Goal: Task Accomplishment & Management: Use online tool/utility

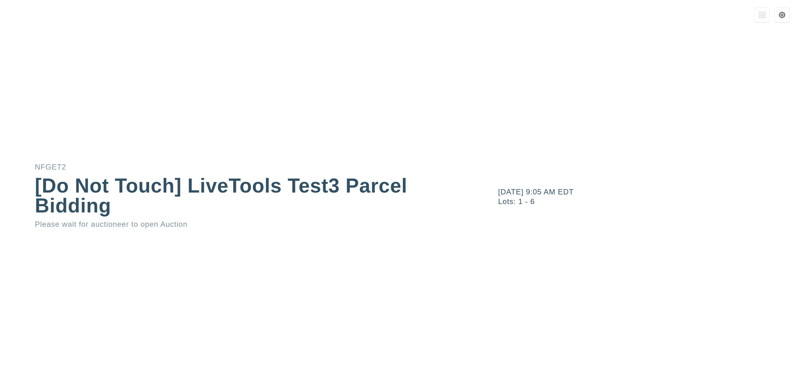
click at [783, 16] on icon at bounding box center [782, 15] width 6 height 6
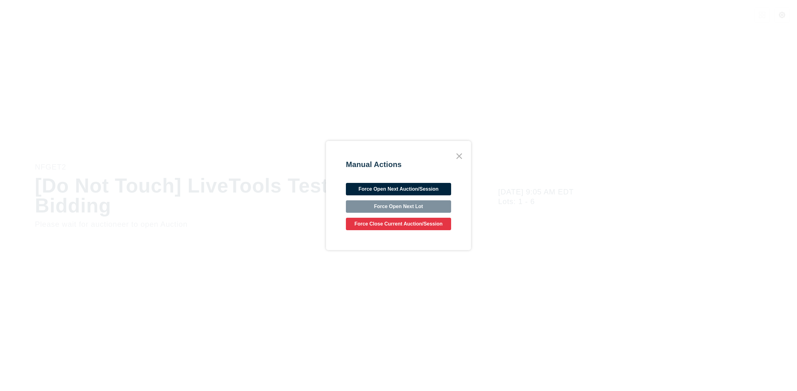
click at [389, 194] on button "Force Open Next Auction/Session" at bounding box center [398, 189] width 105 height 12
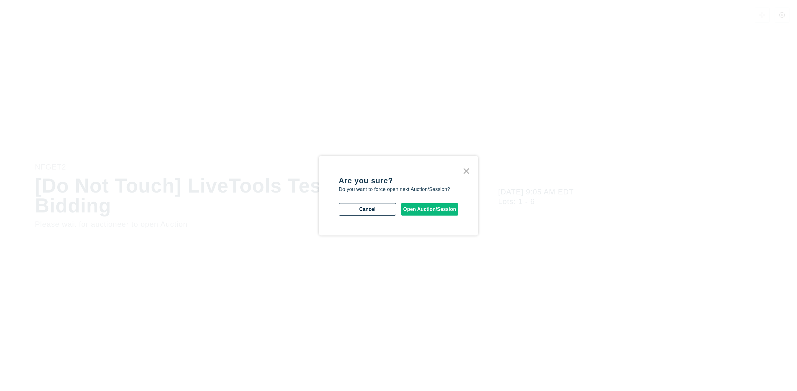
drag, startPoint x: 450, startPoint y: 210, endPoint x: 439, endPoint y: 188, distance: 24.4
click at [439, 188] on div "Are you sure? Do you want to force open next Auction/Session? Cancel Open Aucti…" at bounding box center [399, 196] width 120 height 40
click at [446, 212] on button "Open Auction/Session" at bounding box center [429, 209] width 57 height 12
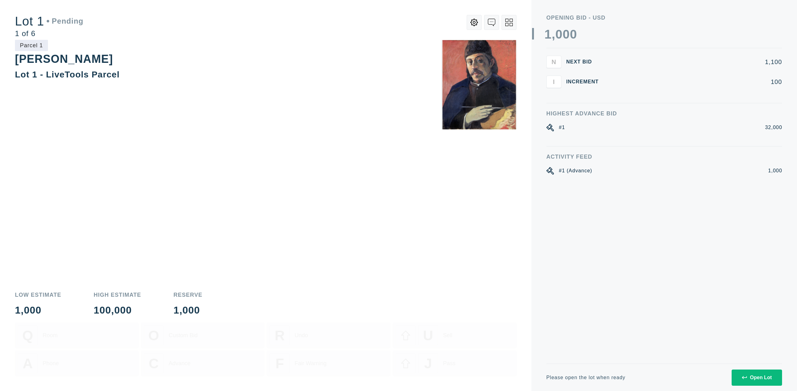
click at [765, 380] on div "Open Lot" at bounding box center [757, 378] width 30 height 6
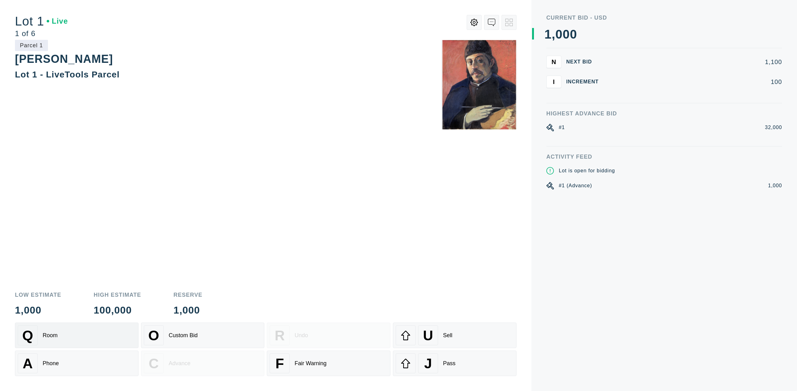
click at [94, 344] on div "Q Room" at bounding box center [77, 336] width 118 height 20
click at [491, 265] on div "Parcel 1 [PERSON_NAME] Lot 1 - LiveTools Parcel" at bounding box center [265, 162] width 501 height 245
click at [115, 339] on div "Q Room" at bounding box center [77, 336] width 118 height 20
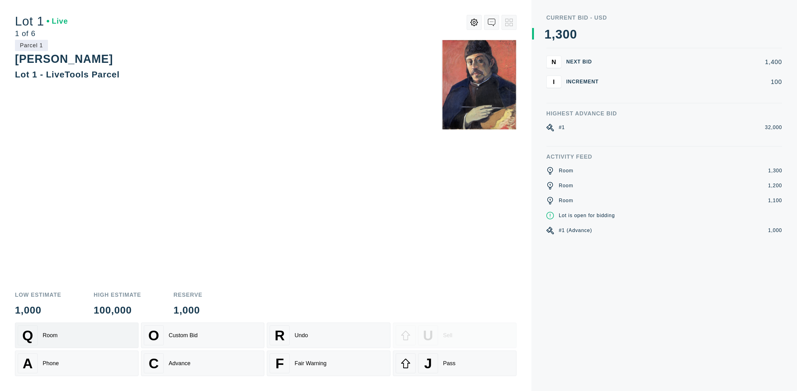
click at [100, 341] on div "Q Room" at bounding box center [77, 336] width 118 height 20
click at [101, 341] on div "Q Room" at bounding box center [77, 336] width 118 height 20
click at [100, 341] on div "Q Room" at bounding box center [77, 336] width 118 height 20
click at [101, 341] on div "Q Room" at bounding box center [77, 336] width 118 height 20
click at [100, 341] on div "Q Room" at bounding box center [77, 336] width 118 height 20
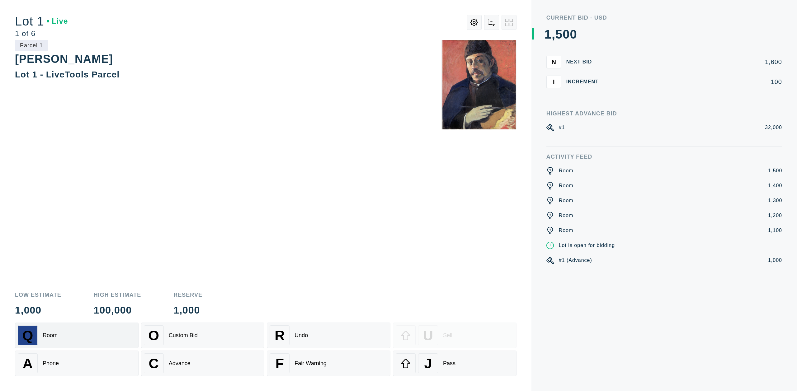
click at [100, 341] on div "Q Room" at bounding box center [77, 336] width 118 height 20
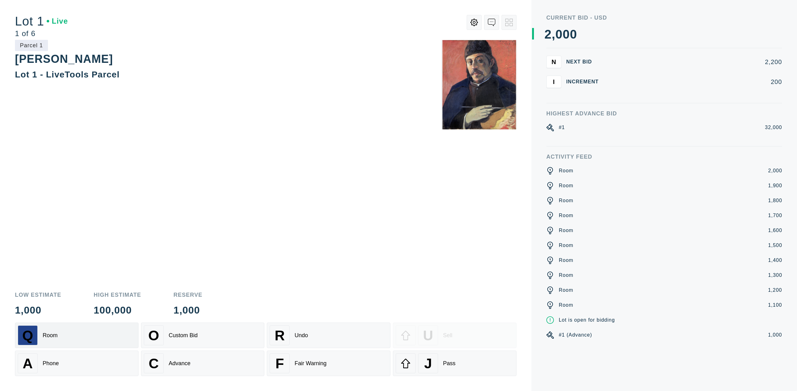
click at [100, 341] on div "Q Room" at bounding box center [77, 336] width 118 height 20
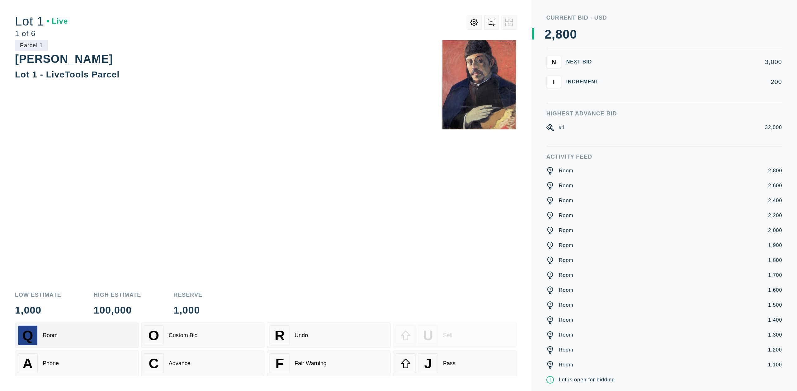
click at [100, 341] on div "Q Room" at bounding box center [77, 336] width 118 height 20
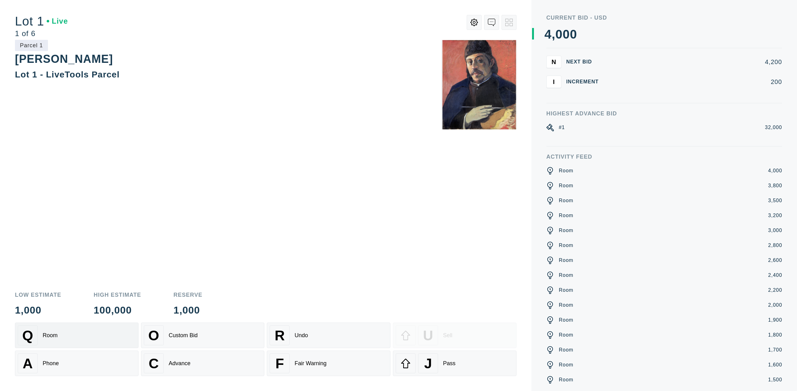
click at [100, 341] on div "Q Room" at bounding box center [77, 336] width 118 height 20
click at [99, 341] on div "Q Room" at bounding box center [77, 336] width 118 height 20
click at [100, 341] on div "Q Room" at bounding box center [77, 336] width 118 height 20
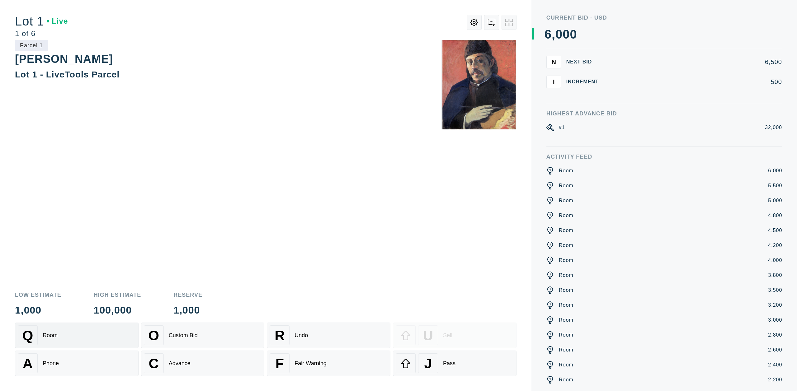
click at [100, 341] on div "Q Room" at bounding box center [77, 336] width 118 height 20
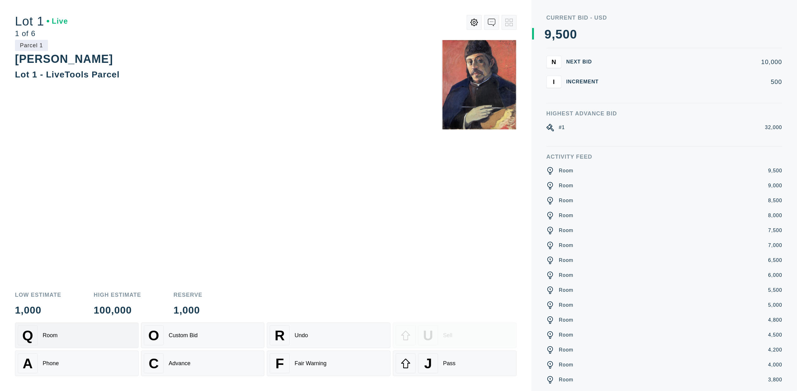
click at [100, 341] on div "Q Room" at bounding box center [77, 336] width 118 height 20
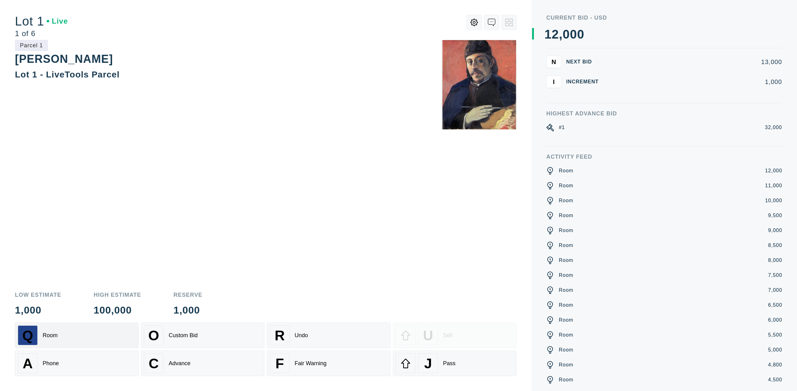
click at [100, 341] on div "Q Room" at bounding box center [77, 336] width 118 height 20
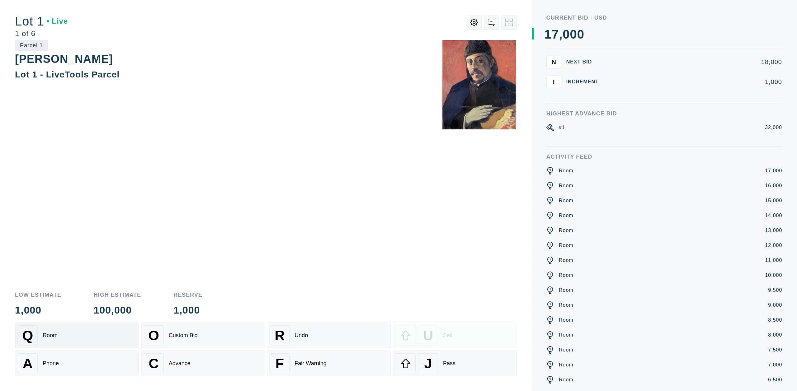
click at [100, 341] on div "Q Room" at bounding box center [77, 336] width 118 height 20
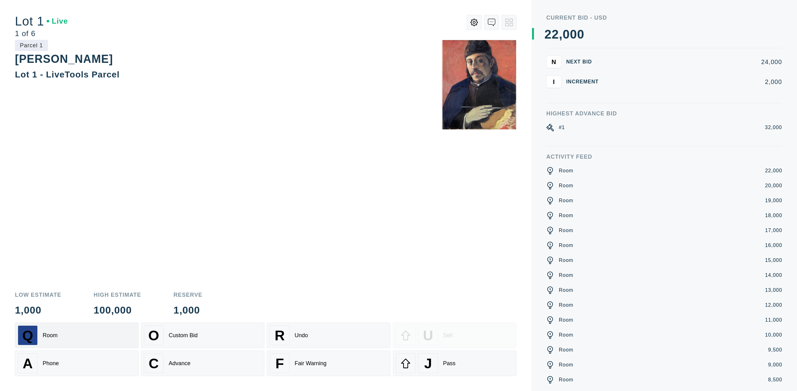
click at [100, 341] on div "Q Room" at bounding box center [77, 336] width 118 height 20
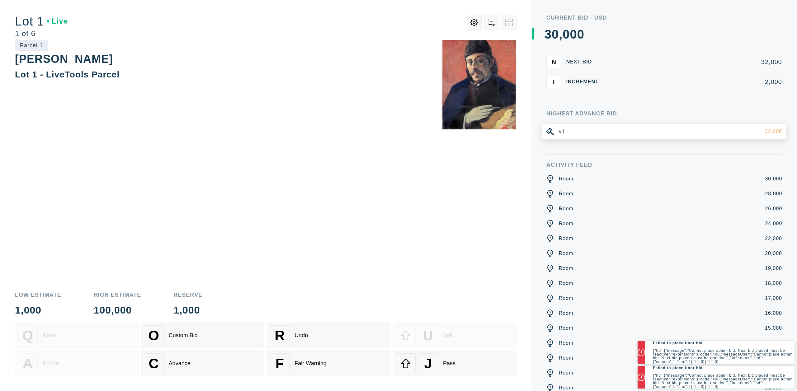
click at [459, 278] on div "Parcel 1 [PERSON_NAME] Lot 1 - LiveTools Parcel" at bounding box center [265, 162] width 501 height 245
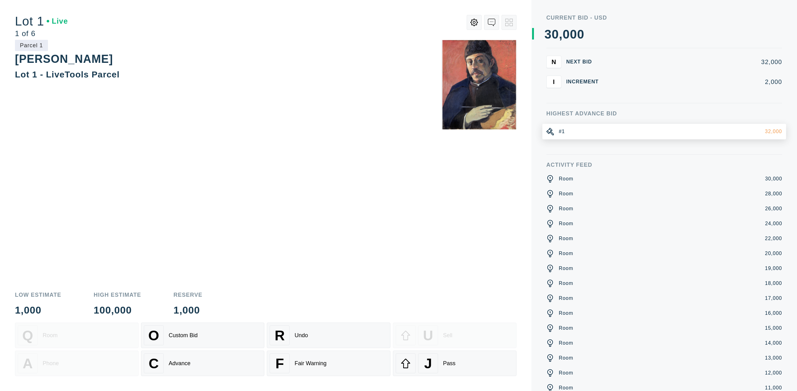
click at [565, 132] on div "#1 32,000" at bounding box center [664, 132] width 244 height 16
click at [558, 133] on div "#1 32,000" at bounding box center [664, 132] width 244 height 16
click at [176, 365] on div "Advance" at bounding box center [180, 363] width 22 height 7
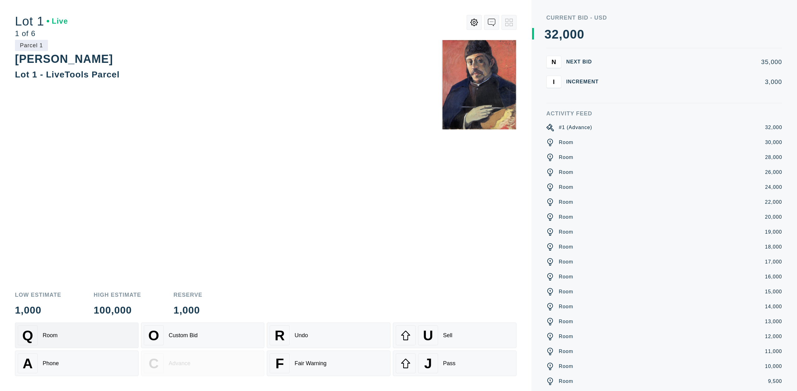
click at [84, 337] on div "Q Room" at bounding box center [77, 336] width 118 height 20
click at [458, 333] on div "U Sell" at bounding box center [455, 336] width 118 height 20
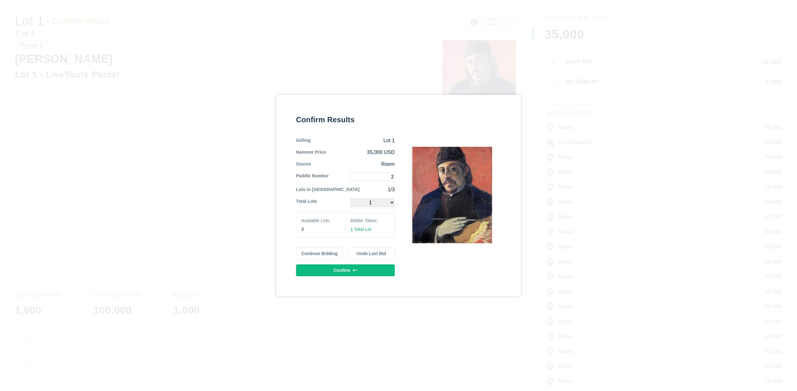
type input "2"
click at [388, 203] on select "1 2 3" at bounding box center [372, 202] width 45 height 9
select select "2"
click at [366, 268] on button "Confirm" at bounding box center [345, 271] width 99 height 12
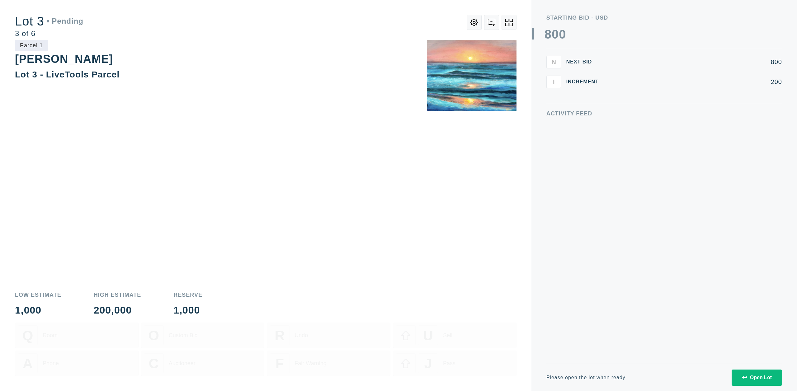
click at [504, 23] on button at bounding box center [508, 22] width 15 height 15
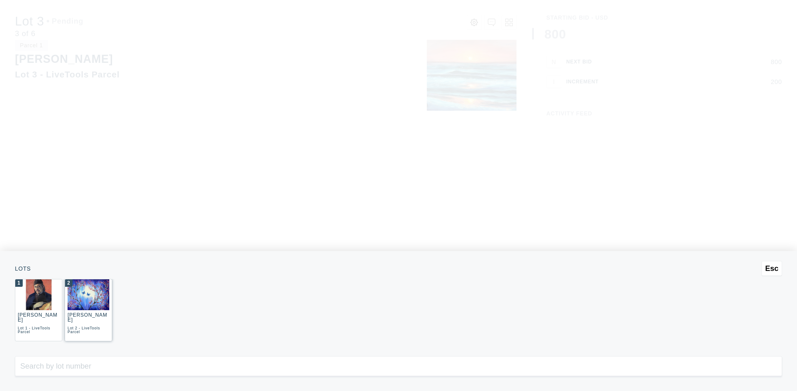
click at [81, 307] on img at bounding box center [89, 294] width 42 height 31
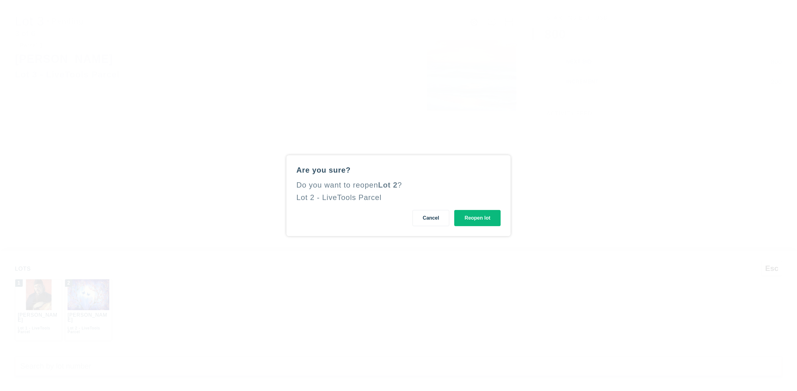
click at [472, 220] on button "Reopen lot" at bounding box center [477, 218] width 46 height 16
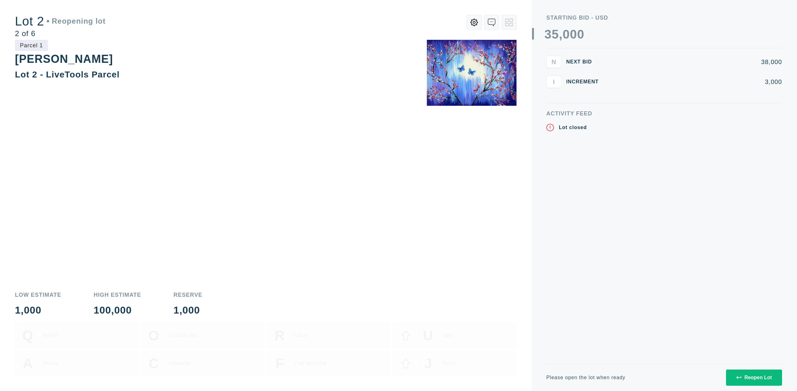
click at [765, 380] on div "Reopen Lot" at bounding box center [753, 378] width 35 height 6
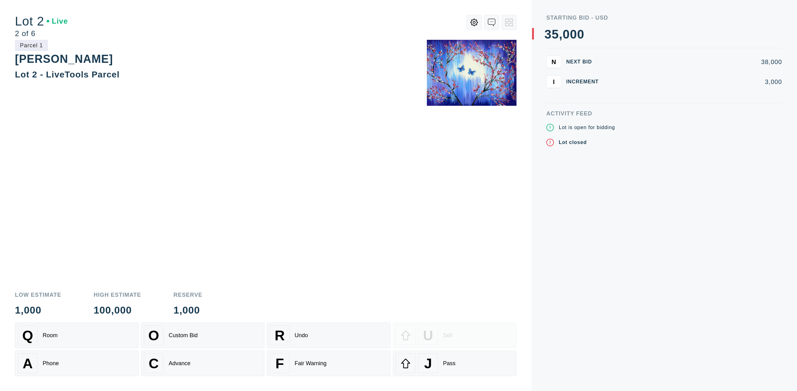
click at [284, 200] on div "Parcel 1 Kenneth Noland Lot 2 - LiveTools Parcel" at bounding box center [265, 162] width 501 height 245
click at [97, 335] on div "Q Room" at bounding box center [77, 336] width 118 height 20
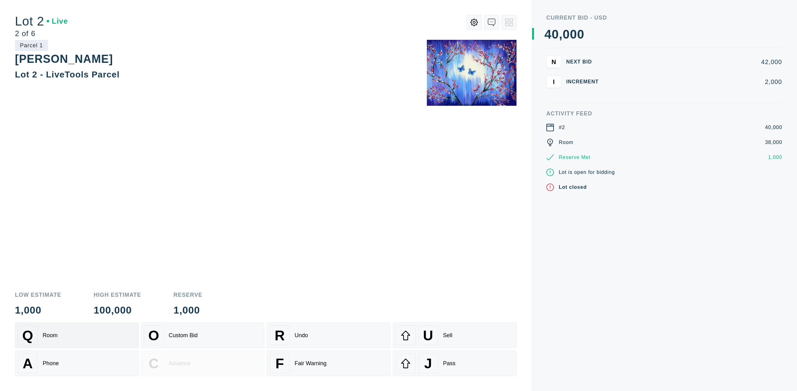
click at [109, 329] on div "Q Room" at bounding box center [77, 336] width 118 height 20
click at [82, 328] on div "Q Room" at bounding box center [77, 336] width 118 height 20
click at [78, 350] on div "Q Room O Custom Bid R Undo U Sell A Phone C Advance F Fair Warning J Pass" at bounding box center [265, 350] width 501 height 54
click at [78, 358] on div "A Phone" at bounding box center [77, 364] width 118 height 20
click at [413, 337] on div at bounding box center [406, 336] width 20 height 20
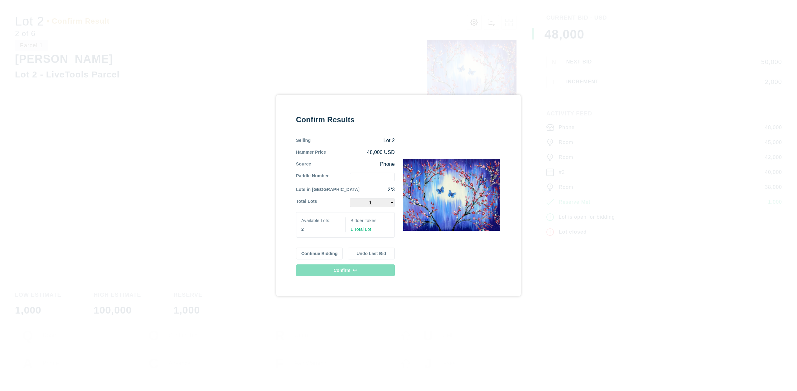
click at [373, 255] on button "Undo Last Bid" at bounding box center [371, 254] width 47 height 12
click at [335, 254] on button "Continue Bidding" at bounding box center [319, 254] width 47 height 12
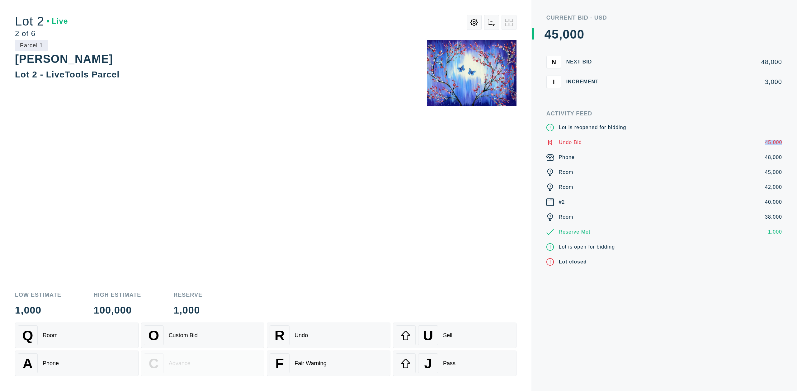
drag, startPoint x: 589, startPoint y: 145, endPoint x: 547, endPoint y: 145, distance: 41.1
click at [538, 147] on div "Current Bid - USD 0 1 2 3 4 5 6 7 8 9 0 1 2 3 4 5 6 7 8 9 , 0 1 2 3 4 5 6 7 8 9…" at bounding box center [663, 195] width 265 height 391
click at [600, 128] on div "Lot is reopened for bidding" at bounding box center [592, 127] width 67 height 7
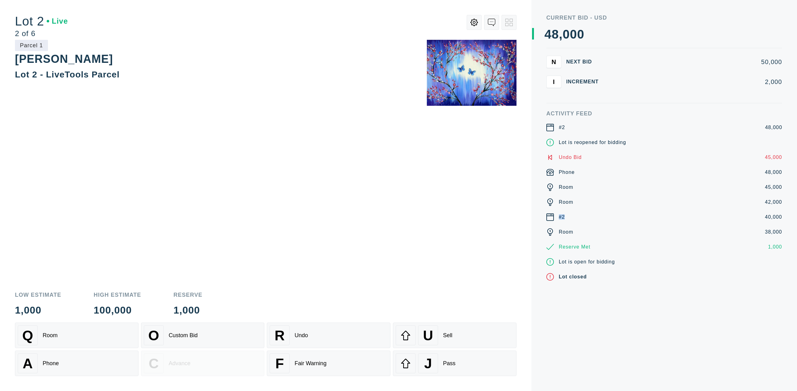
drag, startPoint x: 569, startPoint y: 220, endPoint x: 555, endPoint y: 217, distance: 14.4
click at [554, 217] on div "#2 48,000 Lot is reopened for bidding Undo Bid 45,000 Phone 48,000 Room 45,000 …" at bounding box center [664, 202] width 236 height 157
click at [599, 224] on div "#2 48,000 Lot is reopened for bidding Undo Bid 45,000 Phone 48,000 Room 45,000 …" at bounding box center [664, 202] width 236 height 157
click at [369, 344] on div "R Undo" at bounding box center [329, 336] width 118 height 20
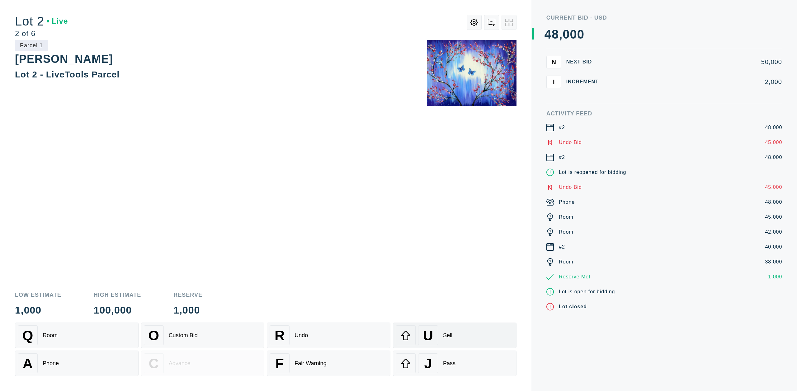
click at [456, 326] on div "U Sell" at bounding box center [455, 336] width 118 height 20
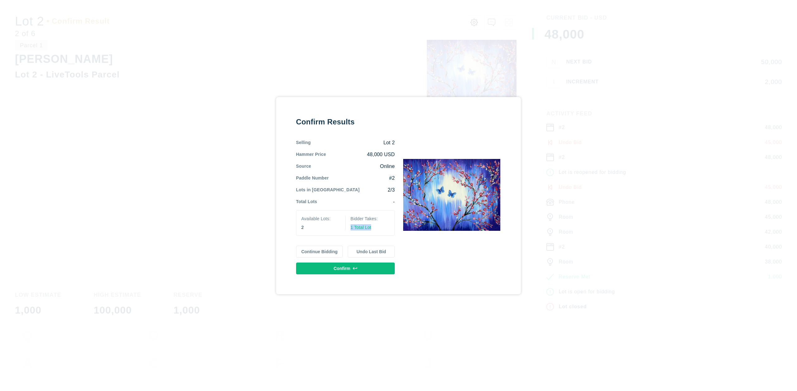
drag, startPoint x: 369, startPoint y: 226, endPoint x: 342, endPoint y: 227, distance: 27.4
click at [349, 227] on div "Available Lots: 2 Bidder Takes: 1 Total Lot" at bounding box center [345, 223] width 99 height 26
click at [320, 226] on div "2" at bounding box center [320, 227] width 39 height 6
drag, startPoint x: 388, startPoint y: 176, endPoint x: 390, endPoint y: 185, distance: 8.8
click at [394, 176] on div "#2" at bounding box center [362, 178] width 66 height 7
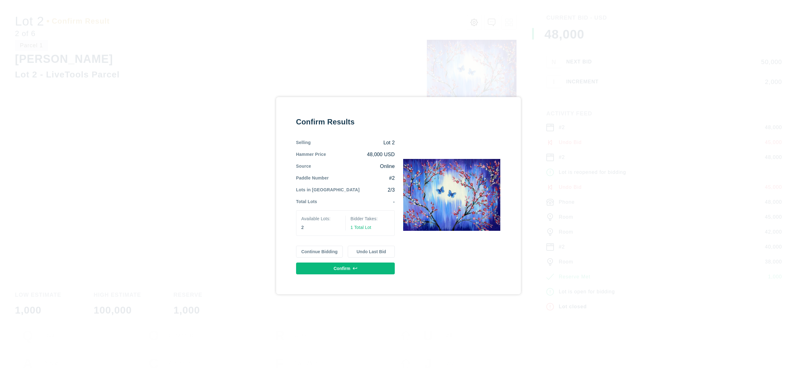
click at [388, 189] on div "2/3" at bounding box center [376, 190] width 35 height 7
click at [358, 266] on button "Confirm" at bounding box center [345, 269] width 99 height 12
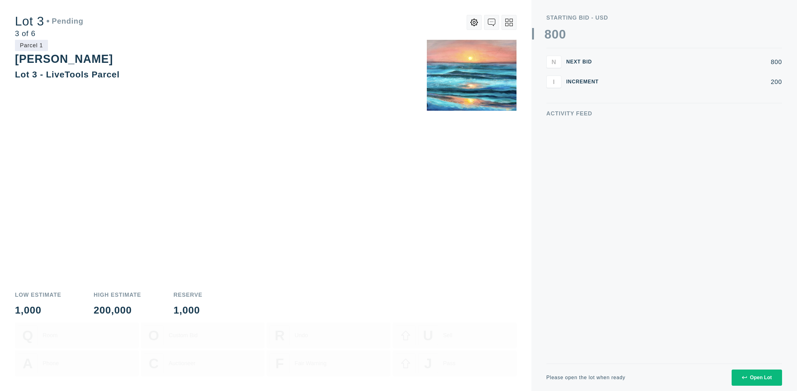
click at [510, 22] on icon at bounding box center [508, 22] width 7 height 7
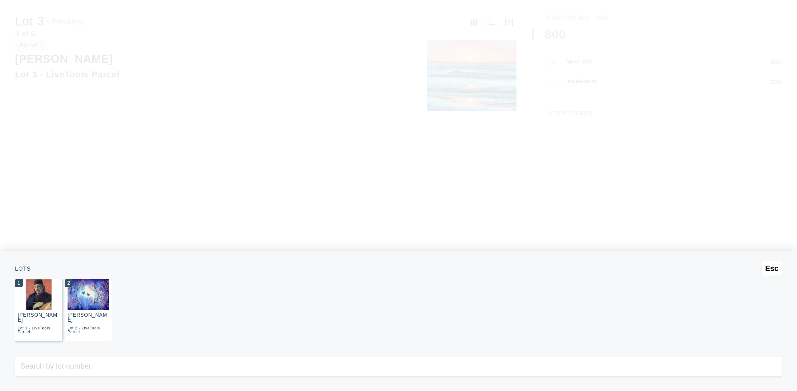
click at [47, 294] on img at bounding box center [39, 294] width 26 height 31
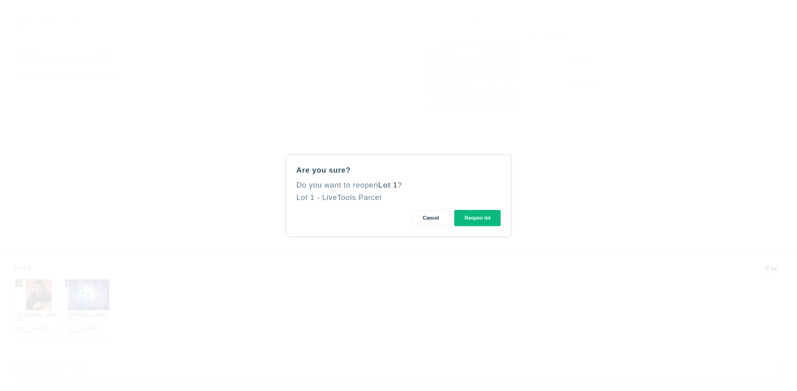
click at [486, 217] on button "Reopen lot" at bounding box center [477, 218] width 46 height 16
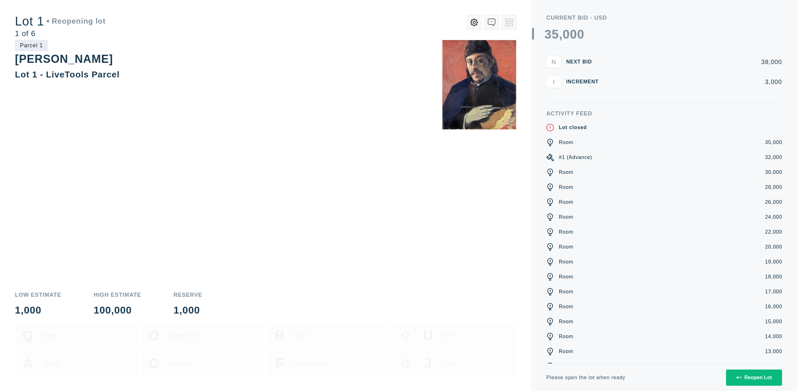
click at [743, 381] on button "Reopen Lot" at bounding box center [754, 378] width 56 height 16
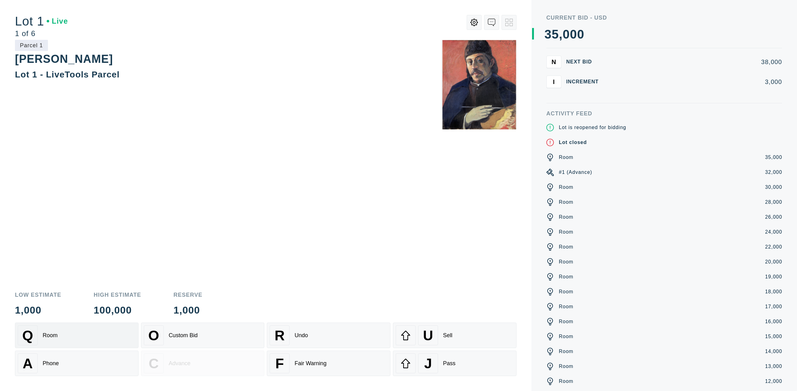
click at [97, 332] on div "Q Room" at bounding box center [77, 336] width 118 height 20
click at [97, 362] on div "A Phone" at bounding box center [77, 364] width 118 height 20
click at [395, 227] on div "Parcel 1 [PERSON_NAME] Lot 1 - LiveTools Parcel" at bounding box center [265, 162] width 501 height 245
click at [442, 336] on div "U Sell" at bounding box center [455, 336] width 118 height 20
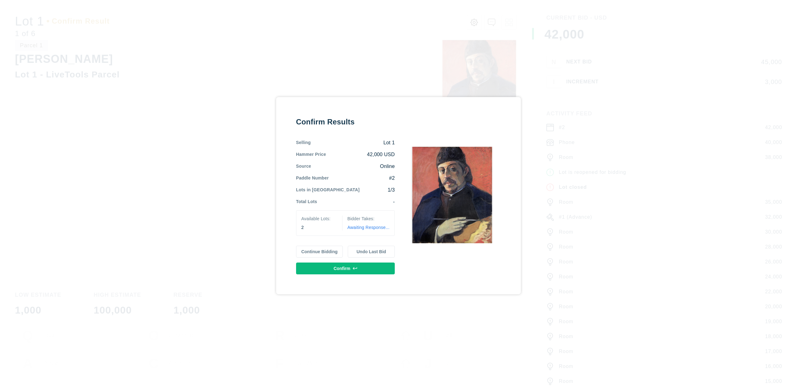
click at [325, 250] on button "Continue Bidding" at bounding box center [319, 252] width 47 height 12
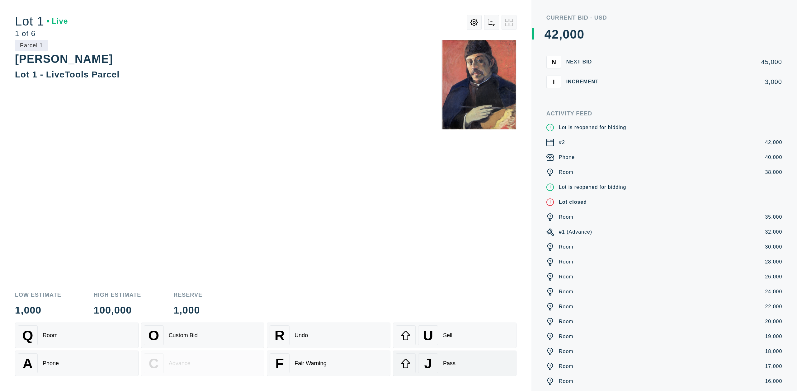
click at [439, 366] on div "J Pass" at bounding box center [455, 364] width 118 height 20
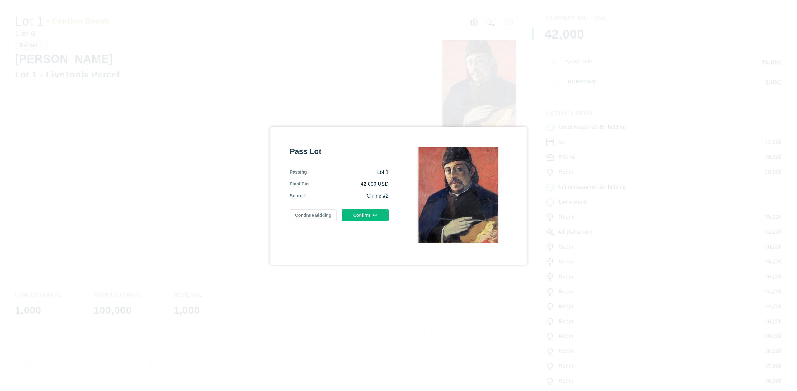
click at [376, 225] on div "Pass Lot Passing Lot 1 Final Bid 42,000 USD Source Online #2 Continue Bidding C…" at bounding box center [339, 196] width 99 height 98
click at [373, 214] on icon at bounding box center [375, 215] width 4 height 4
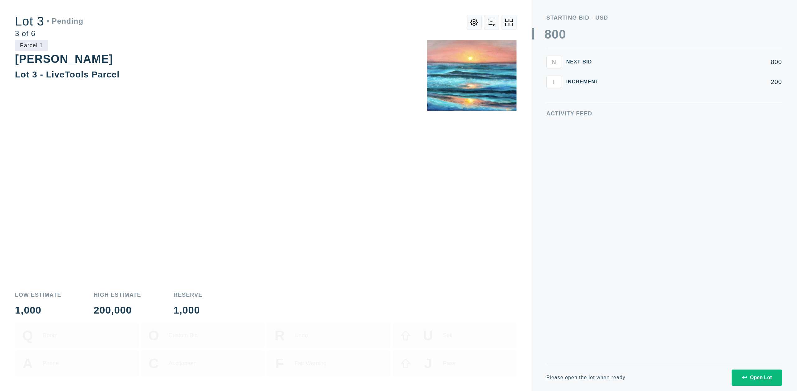
click at [752, 377] on div "Open Lot" at bounding box center [757, 378] width 30 height 6
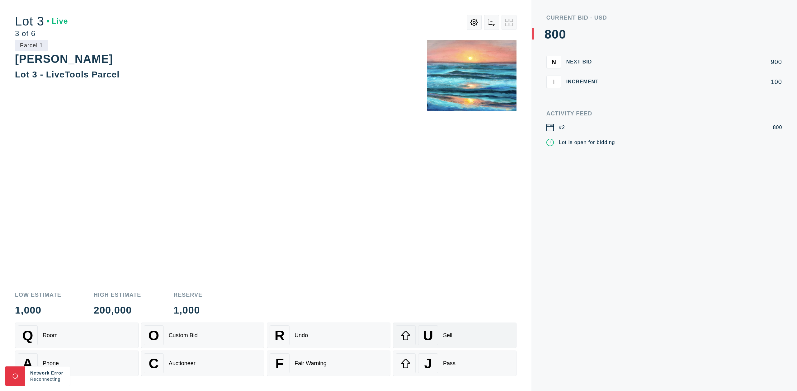
click at [461, 332] on div "U Sell" at bounding box center [455, 336] width 118 height 20
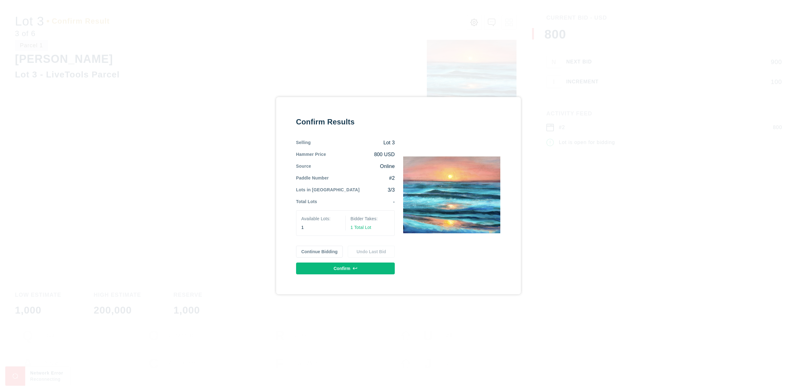
click at [363, 267] on button "Confirm" at bounding box center [345, 269] width 99 height 12
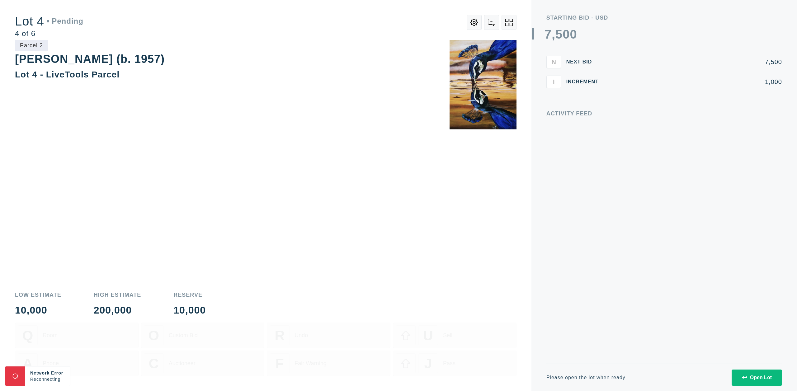
click at [757, 378] on div "Open Lot" at bounding box center [757, 378] width 30 height 6
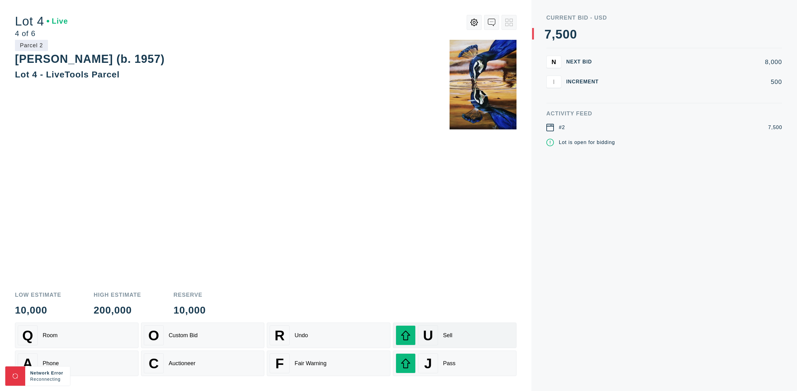
click at [446, 338] on div "Sell" at bounding box center [447, 335] width 9 height 7
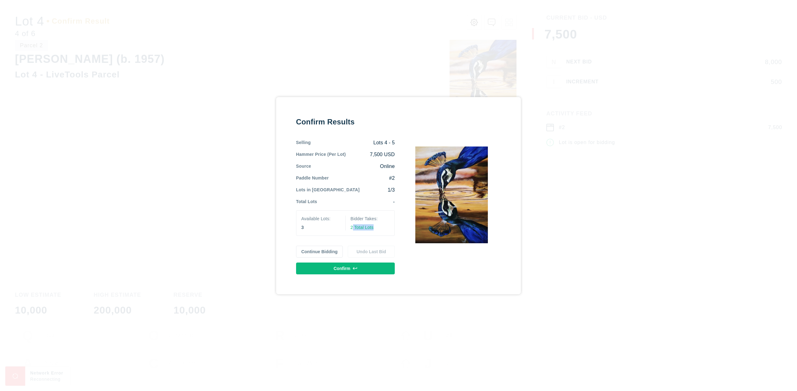
drag, startPoint x: 381, startPoint y: 226, endPoint x: 354, endPoint y: 226, distance: 27.4
click at [353, 226] on div "2 Total Lots" at bounding box center [369, 227] width 39 height 6
click at [361, 261] on div "Confirm Results Selling Lots 4 - 5 Hammer Price (Per Lot) 7,500 USD Source Onli…" at bounding box center [345, 195] width 99 height 157
click at [362, 266] on button "Confirm" at bounding box center [345, 269] width 99 height 12
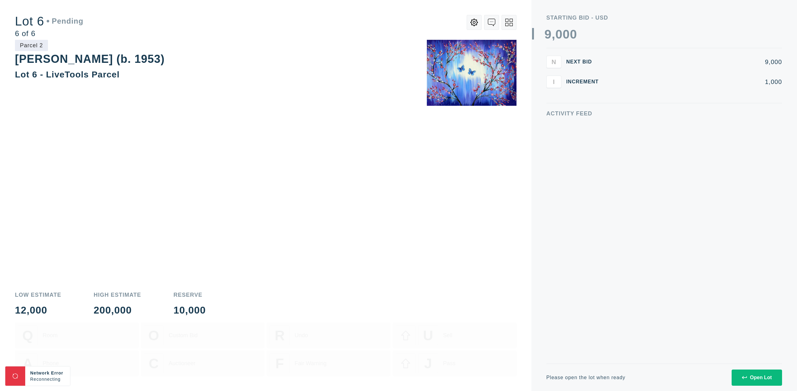
click at [506, 22] on icon at bounding box center [508, 22] width 7 height 7
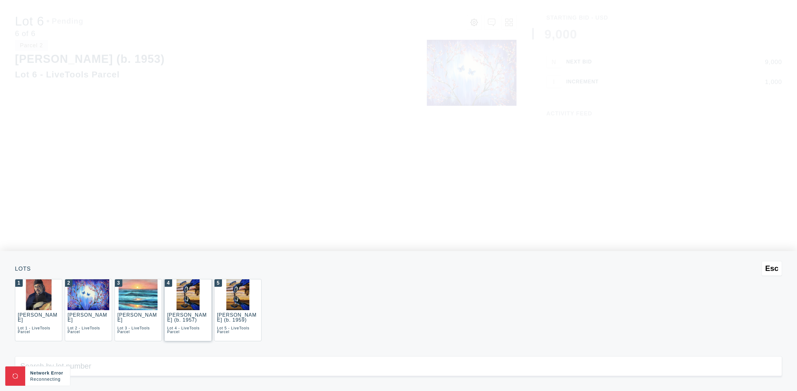
click at [193, 295] on img at bounding box center [187, 294] width 23 height 31
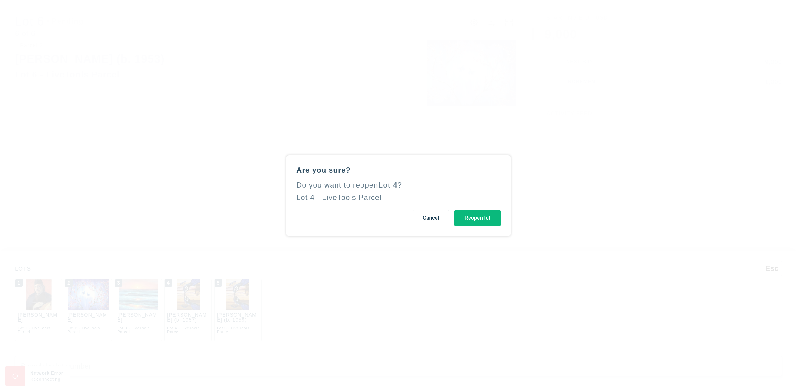
click at [466, 220] on button "Reopen lot" at bounding box center [477, 218] width 46 height 16
click at [468, 217] on button "Reopen lot" at bounding box center [477, 218] width 46 height 16
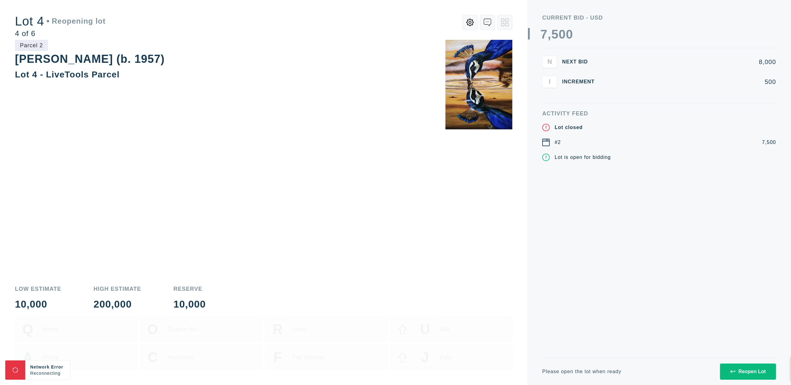
click at [549, 268] on div "Activity Feed Lot closed #2 7,500 Lot is open for bidding" at bounding box center [659, 234] width 234 height 247
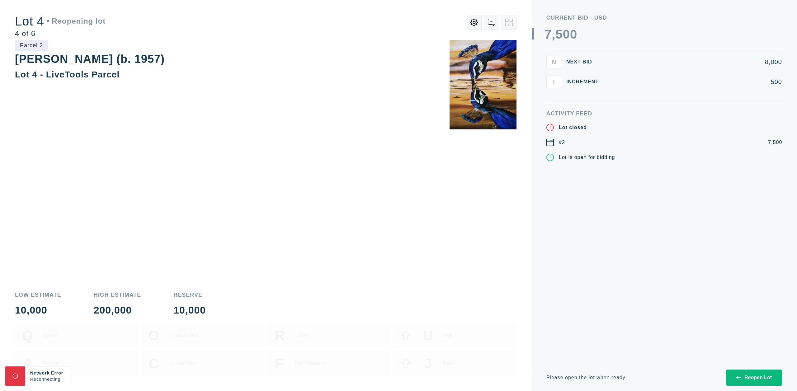
click at [735, 376] on button "Reopen Lot" at bounding box center [754, 378] width 56 height 16
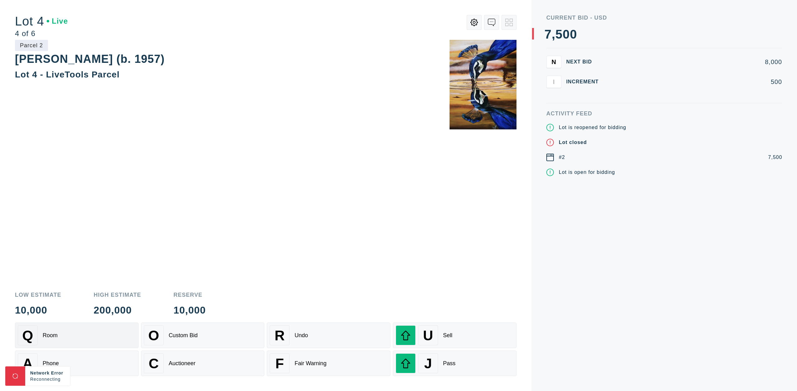
click at [118, 331] on div "Q Room" at bounding box center [77, 336] width 118 height 20
click at [448, 332] on div "Sell" at bounding box center [447, 335] width 9 height 7
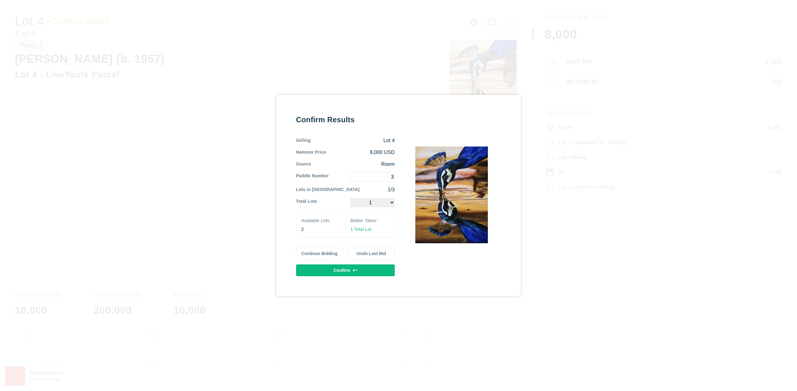
type input "3"
click at [390, 203] on select "1 2" at bounding box center [372, 202] width 45 height 9
click at [391, 205] on select "1 2" at bounding box center [372, 202] width 45 height 9
click at [393, 202] on select "1 2" at bounding box center [372, 202] width 45 height 9
click at [392, 203] on select "1 2" at bounding box center [372, 202] width 45 height 9
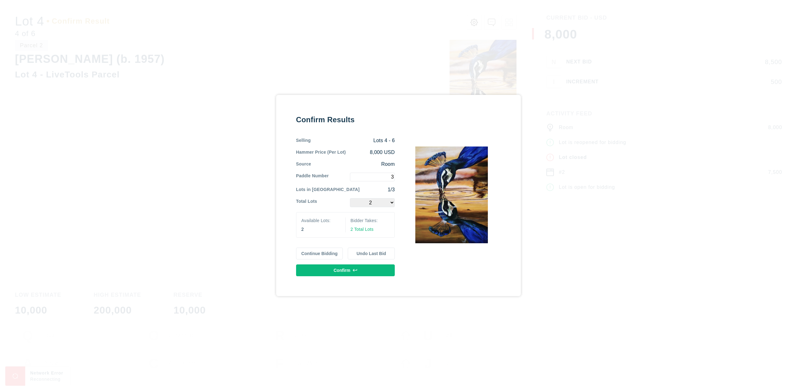
drag, startPoint x: 375, startPoint y: 268, endPoint x: 390, endPoint y: 212, distance: 58.3
click at [390, 213] on div "Confirm Results Selling Lots 4 - 6 Hammer Price (Per Lot) 8,000 USD Source Room…" at bounding box center [345, 196] width 99 height 162
click at [391, 203] on select "1 2" at bounding box center [372, 202] width 45 height 9
select select "1"
drag, startPoint x: 365, startPoint y: 272, endPoint x: 431, endPoint y: 267, distance: 66.7
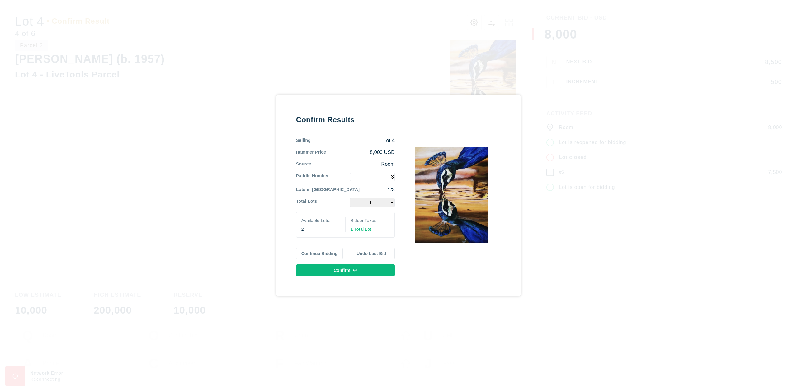
click at [431, 267] on div "Confirm Results Selling Lot 4 Hammer Price 8,000 USD Source Room Paddle Number …" at bounding box center [398, 196] width 205 height 162
click at [381, 270] on button "Confirm" at bounding box center [345, 271] width 99 height 12
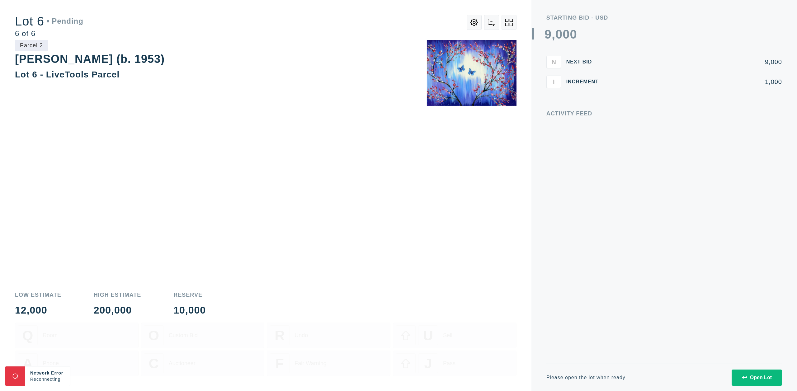
click at [510, 23] on icon at bounding box center [508, 22] width 7 height 7
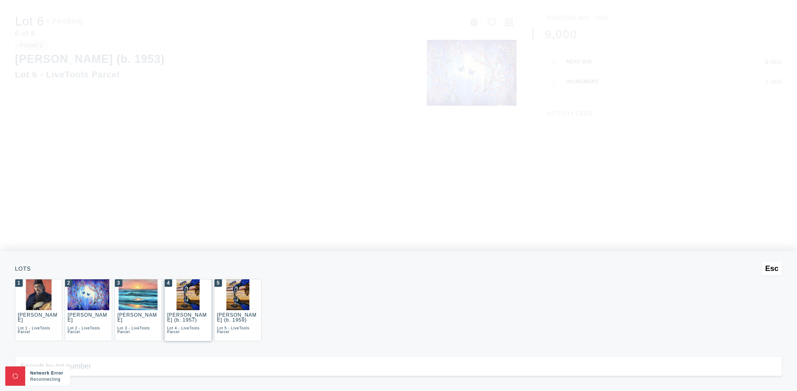
click at [177, 296] on img at bounding box center [187, 294] width 23 height 31
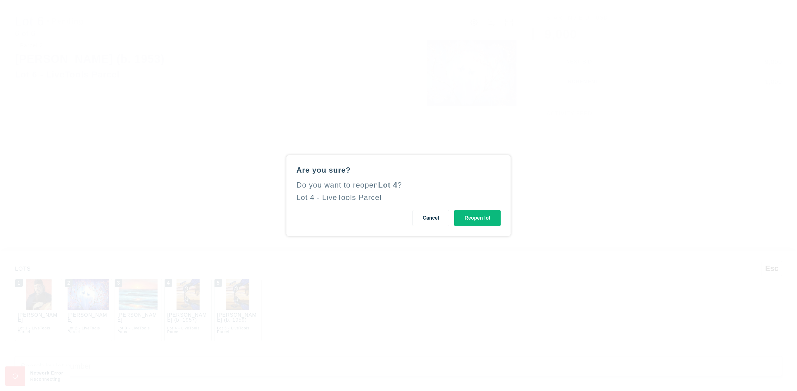
click at [479, 216] on button "Reopen lot" at bounding box center [477, 218] width 46 height 16
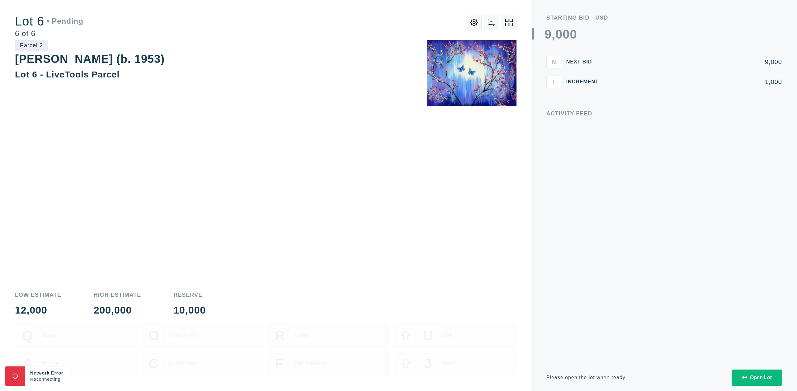
click at [479, 216] on div "Parcel 2 [PERSON_NAME] (b. 1953) Lot 6 - LiveTools Parcel" at bounding box center [265, 162] width 501 height 245
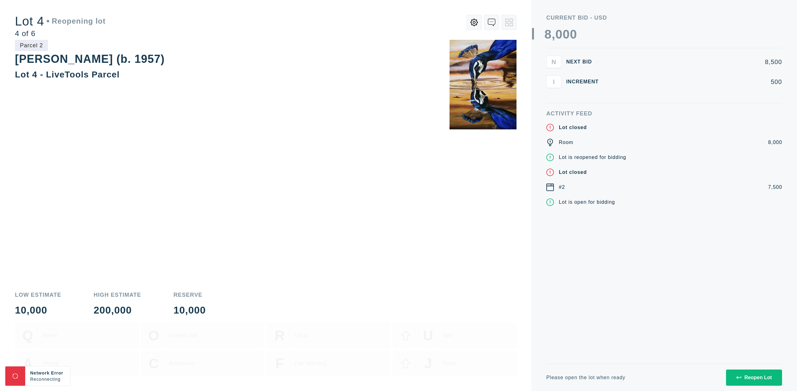
click at [750, 378] on div "Reopen Lot" at bounding box center [753, 378] width 35 height 6
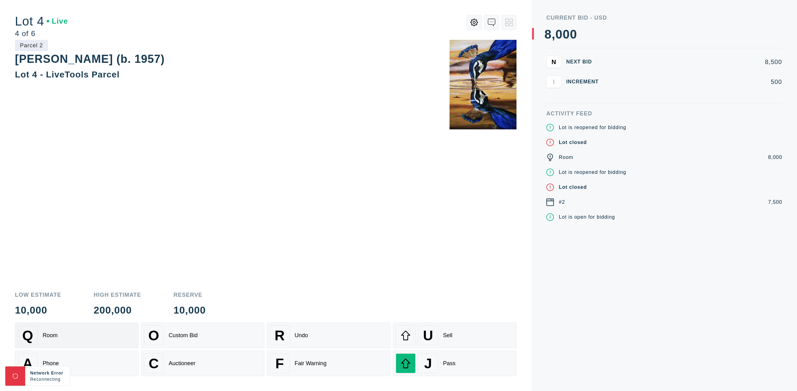
click at [85, 344] on div "Q Room" at bounding box center [77, 336] width 118 height 20
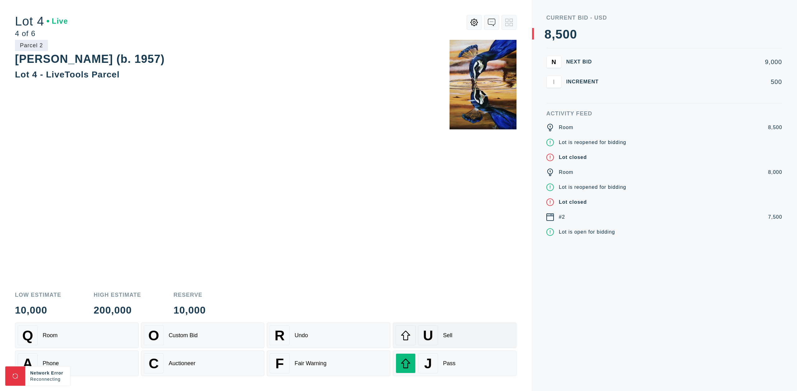
click at [446, 335] on div "Sell" at bounding box center [447, 335] width 9 height 7
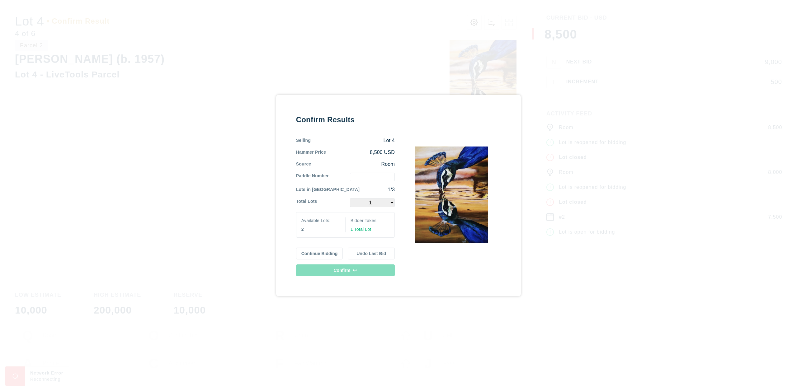
click at [373, 176] on input "text" at bounding box center [372, 177] width 45 height 9
type input "6"
click at [377, 204] on select "1 2" at bounding box center [372, 202] width 45 height 9
click at [371, 269] on button "Confirm" at bounding box center [345, 271] width 99 height 12
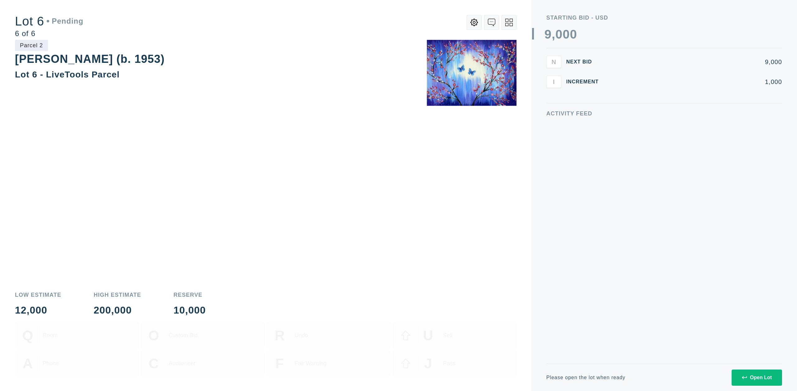
click at [513, 23] on button at bounding box center [508, 22] width 15 height 15
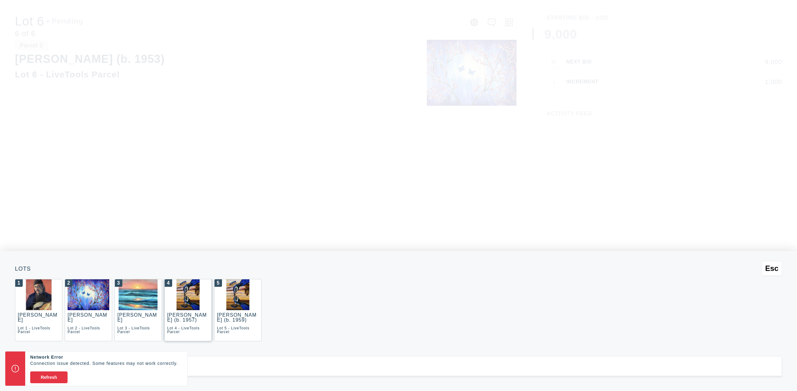
click at [176, 296] on img at bounding box center [187, 294] width 23 height 31
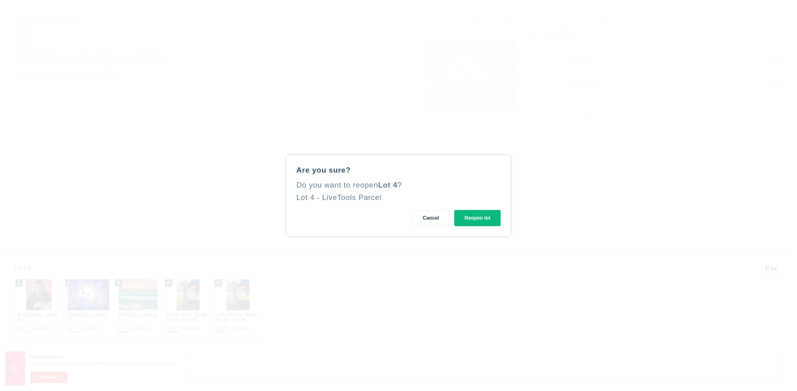
click at [463, 218] on button "Reopen lot" at bounding box center [477, 218] width 46 height 16
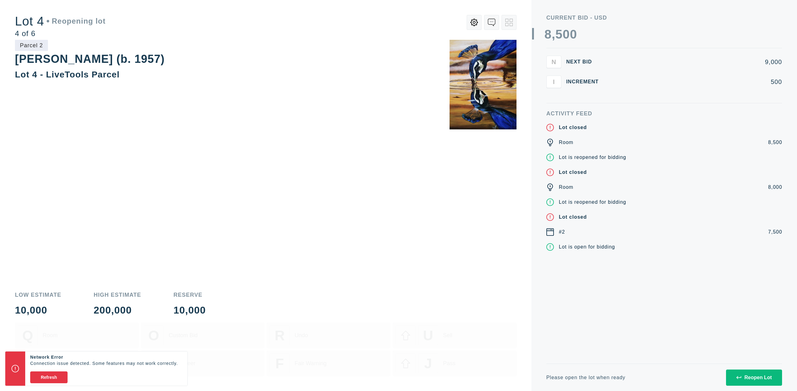
click at [760, 379] on div "Reopen Lot" at bounding box center [753, 378] width 35 height 6
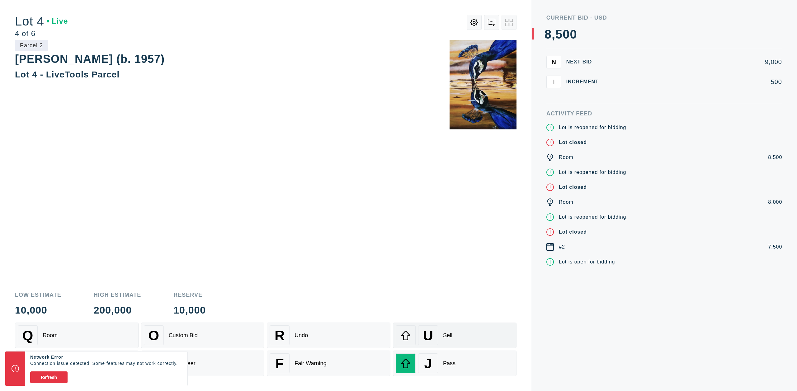
click at [494, 332] on div "U Sell" at bounding box center [455, 336] width 118 height 20
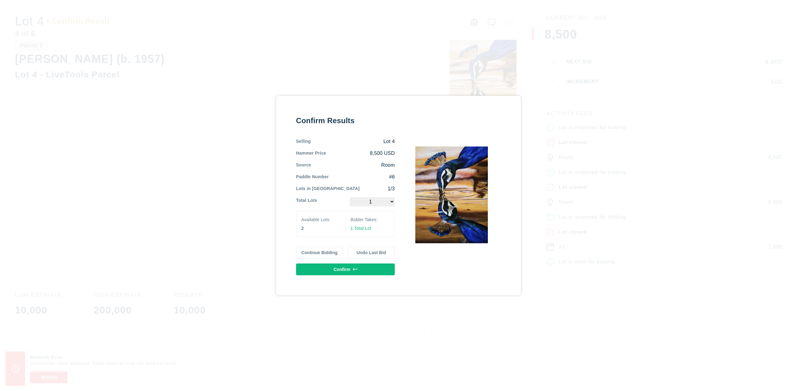
click at [386, 204] on select "1 2" at bounding box center [372, 201] width 45 height 9
select select "2"
click at [404, 251] on div "Confirm Results Selling Lots 4 - 6 Hammer Price (Per Lot) 8,500 USD Source Room…" at bounding box center [398, 196] width 205 height 160
click at [363, 270] on button "Confirm" at bounding box center [345, 270] width 99 height 12
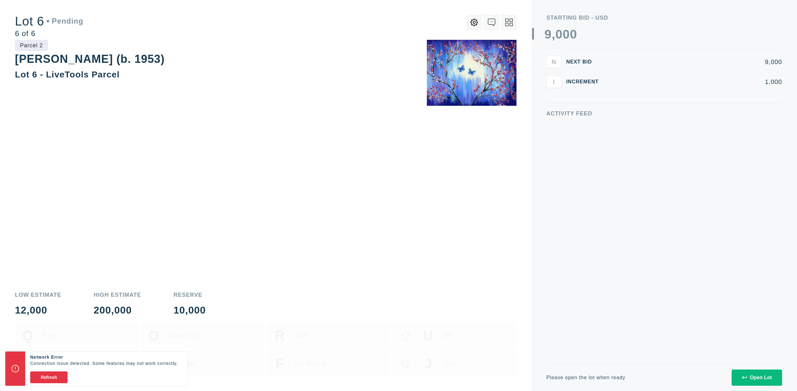
click at [364, 289] on div "Low Estimate 12,000 High Estimate 200,000 Reserve 10,000 Q Room O Custom Bid R …" at bounding box center [265, 338] width 501 height 106
click at [510, 26] on button at bounding box center [508, 22] width 15 height 15
